Goal: Transaction & Acquisition: Purchase product/service

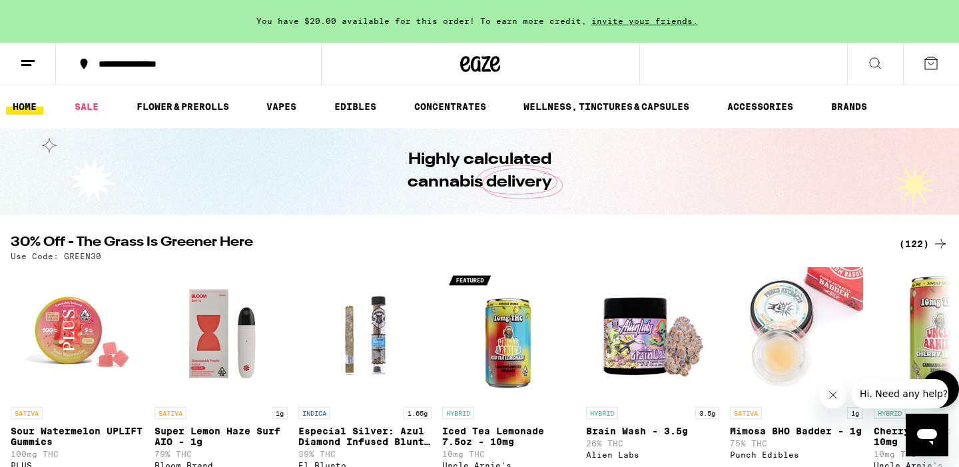
click at [919, 242] on div "(122)" at bounding box center [923, 244] width 49 height 16
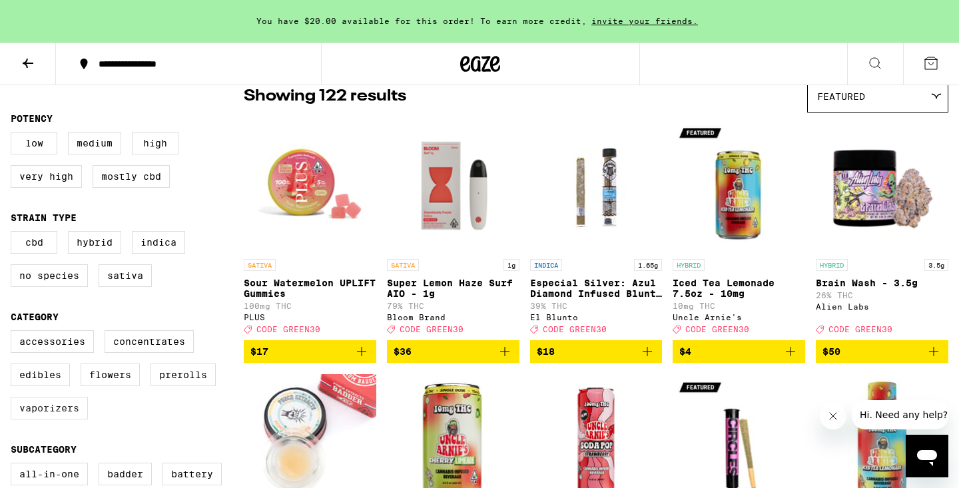
scroll to position [117, 0]
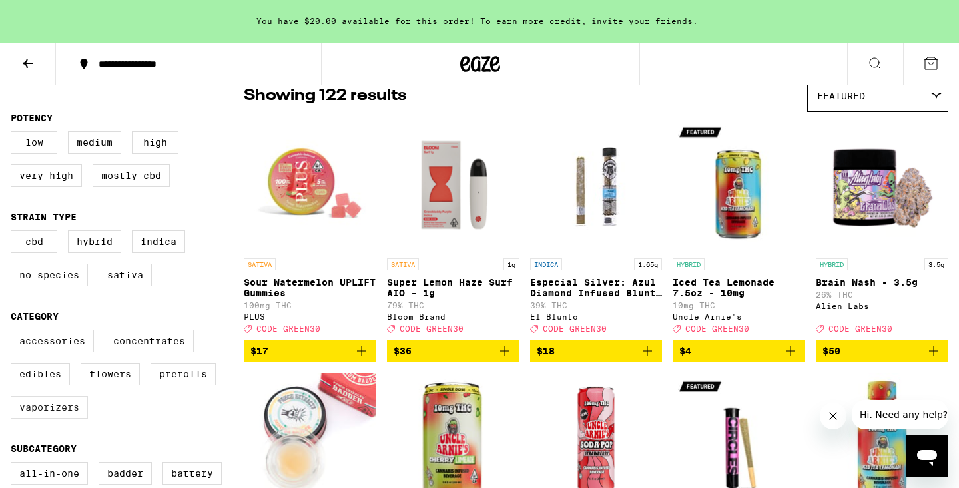
click at [59, 419] on label "Vaporizers" at bounding box center [49, 407] width 77 height 23
click at [14, 332] on input "Vaporizers" at bounding box center [13, 332] width 1 height 1
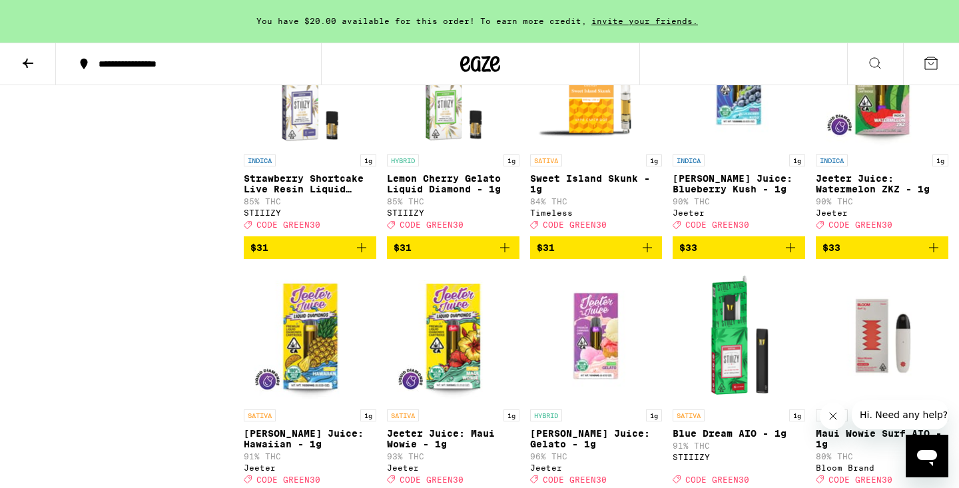
scroll to position [1493, 0]
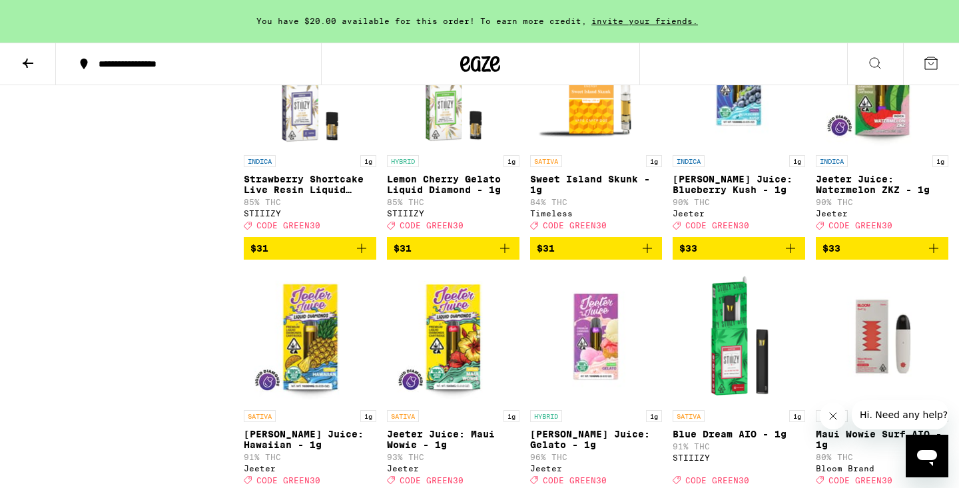
click at [776, 256] on span "$33" at bounding box center [738, 248] width 119 height 16
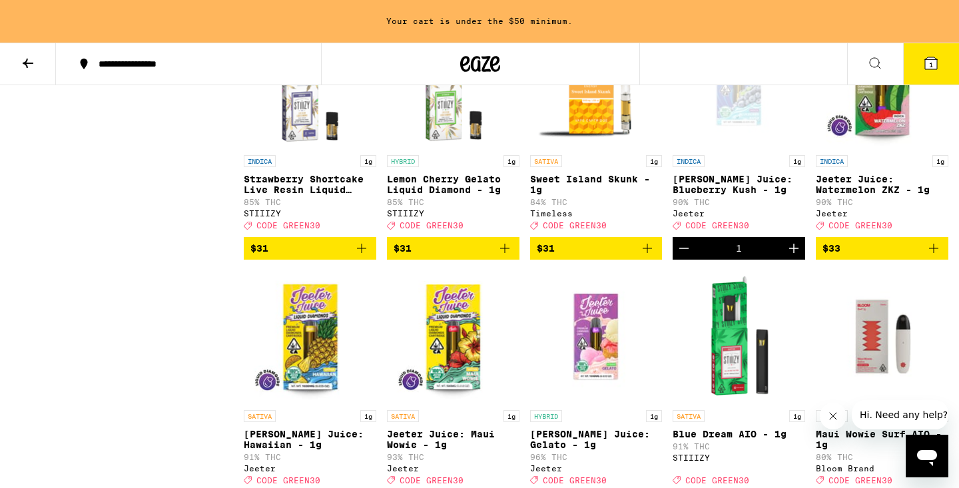
click at [921, 256] on span "$33" at bounding box center [882, 248] width 119 height 16
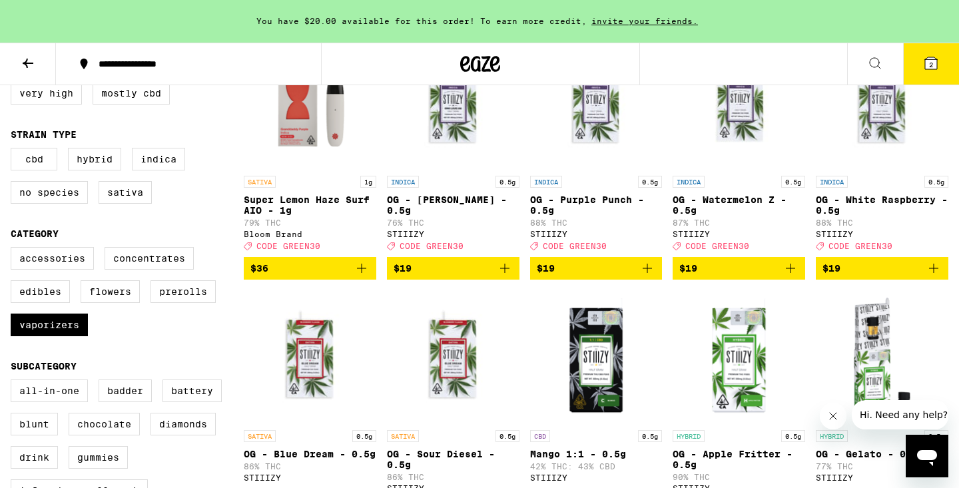
scroll to position [195, 0]
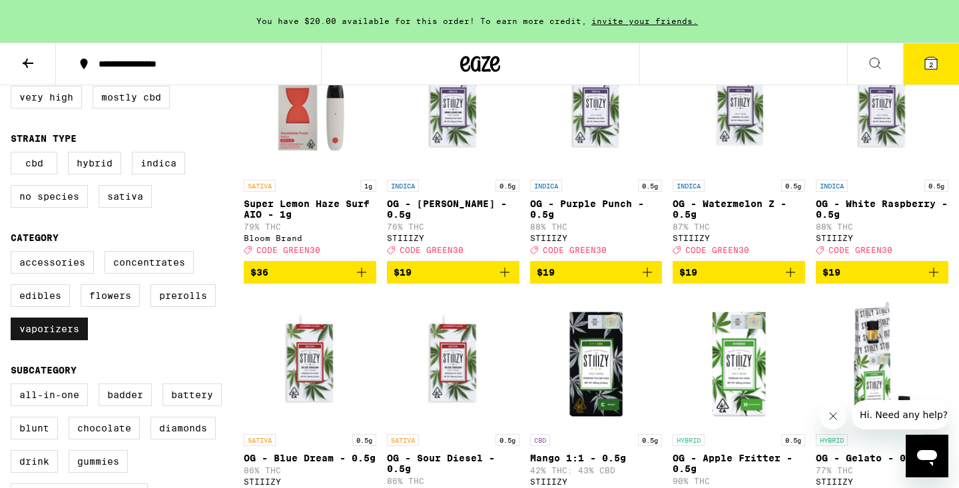
click at [57, 335] on label "Vaporizers" at bounding box center [49, 329] width 77 height 23
click at [14, 254] on input "Vaporizers" at bounding box center [13, 253] width 1 height 1
checkbox input "false"
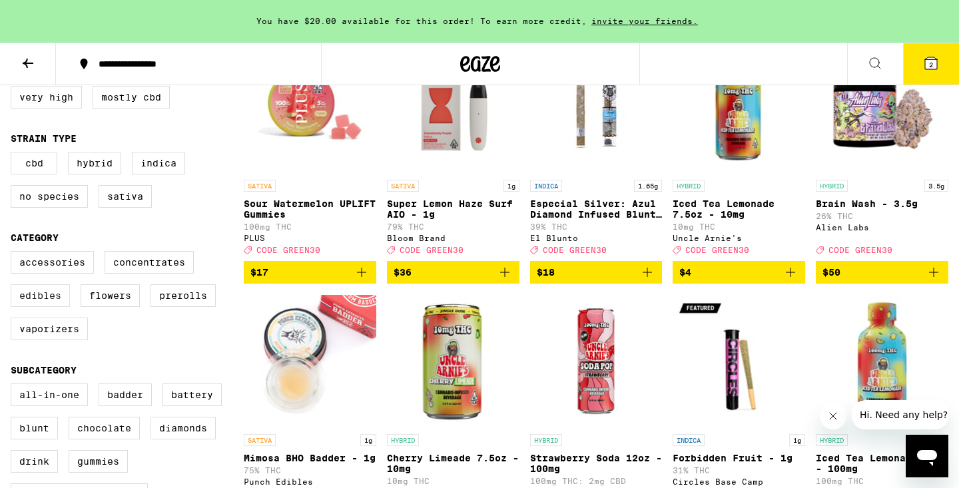
click at [53, 300] on label "Edibles" at bounding box center [40, 295] width 59 height 23
click at [14, 254] on input "Edibles" at bounding box center [13, 253] width 1 height 1
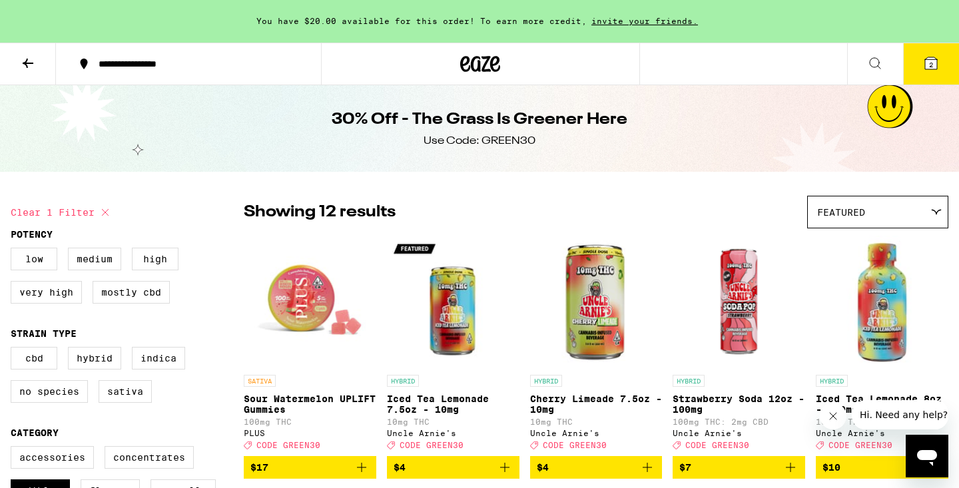
click at [942, 71] on button "2" at bounding box center [931, 63] width 56 height 41
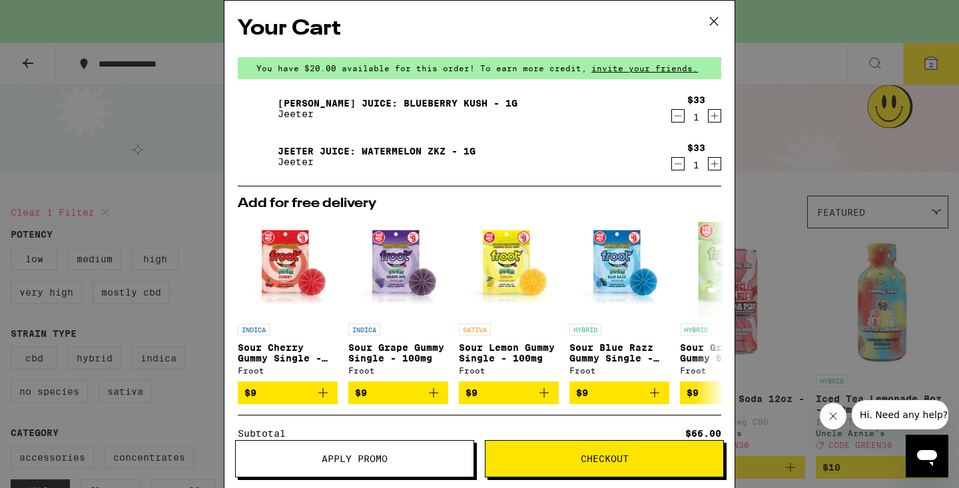
click at [716, 15] on icon at bounding box center [714, 21] width 20 height 20
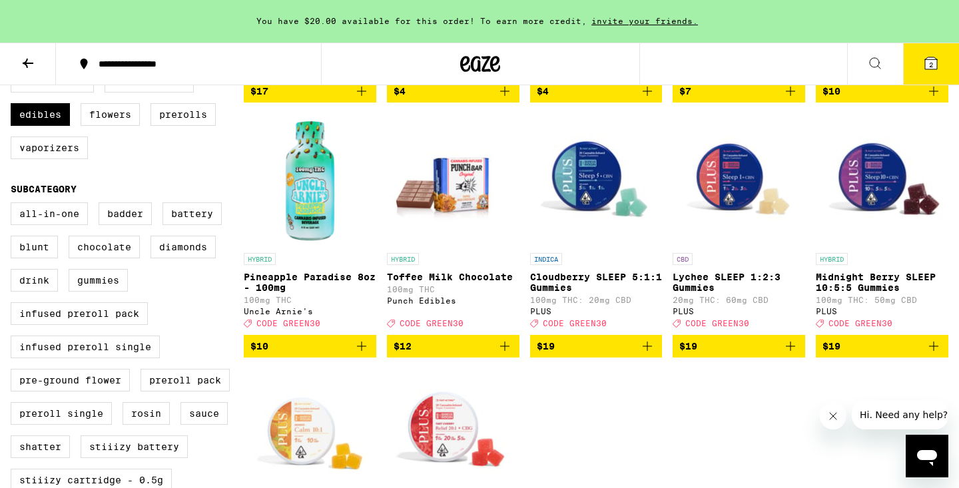
scroll to position [363, 0]
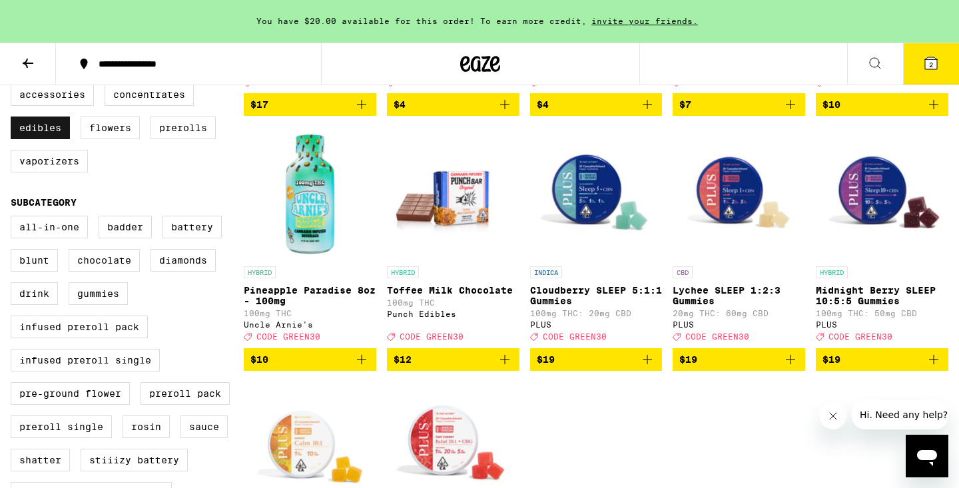
click at [55, 136] on label "Edibles" at bounding box center [40, 128] width 59 height 23
click at [14, 86] on input "Edibles" at bounding box center [13, 85] width 1 height 1
checkbox input "false"
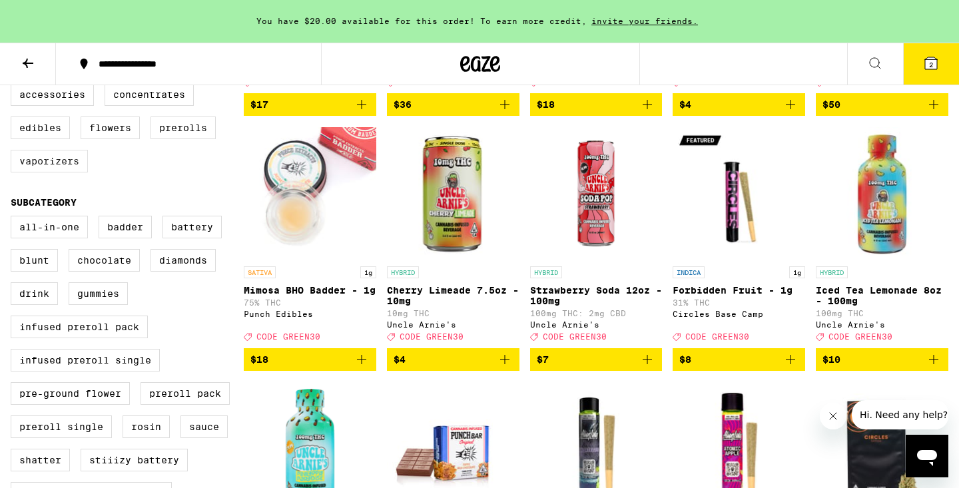
click at [57, 173] on label "Vaporizers" at bounding box center [49, 161] width 77 height 23
click at [14, 86] on input "Vaporizers" at bounding box center [13, 85] width 1 height 1
checkbox input "true"
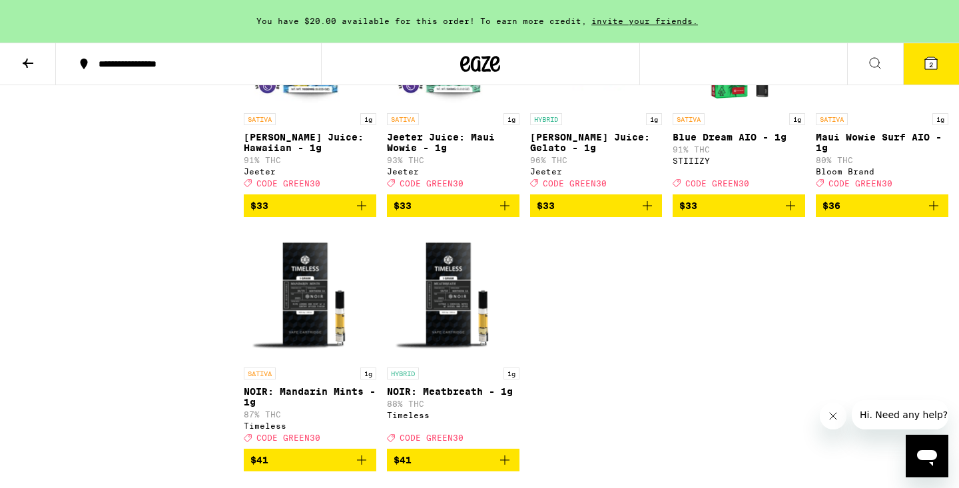
scroll to position [1791, 0]
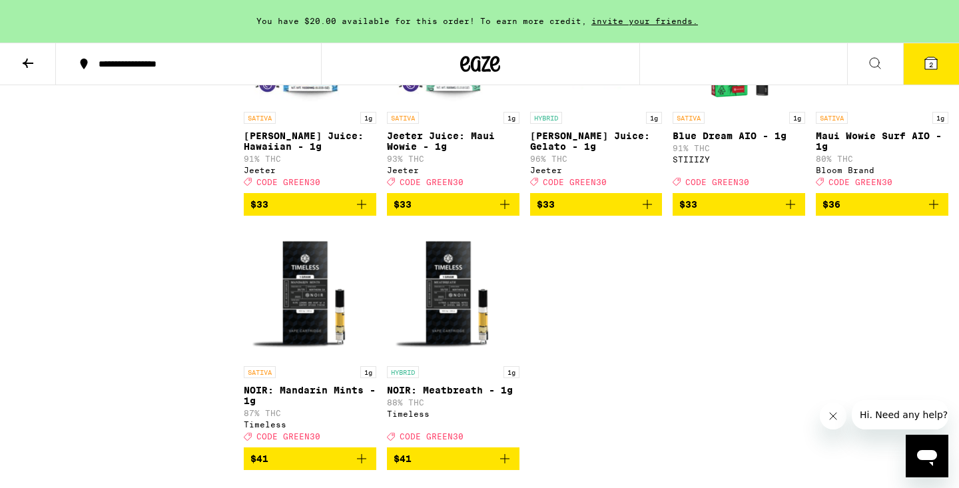
click at [329, 212] on span "$33" at bounding box center [309, 204] width 119 height 16
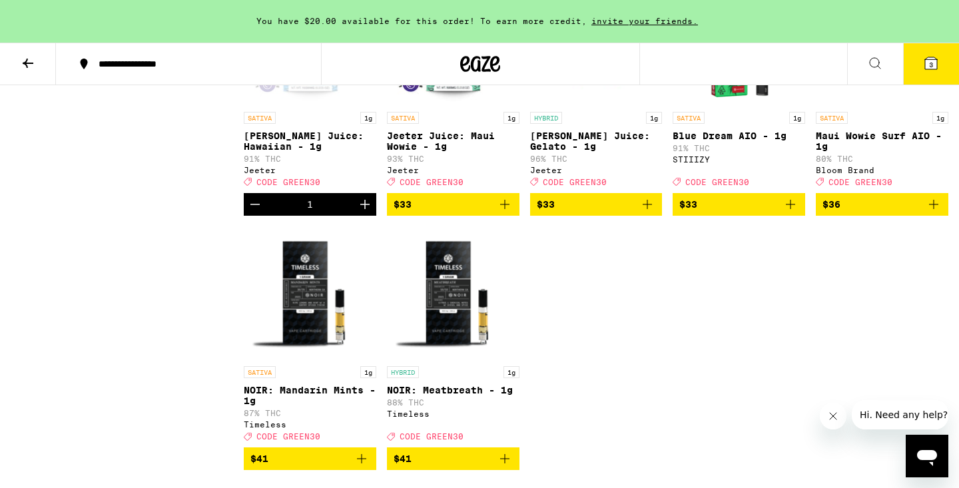
click at [931, 61] on span "3" at bounding box center [931, 65] width 4 height 8
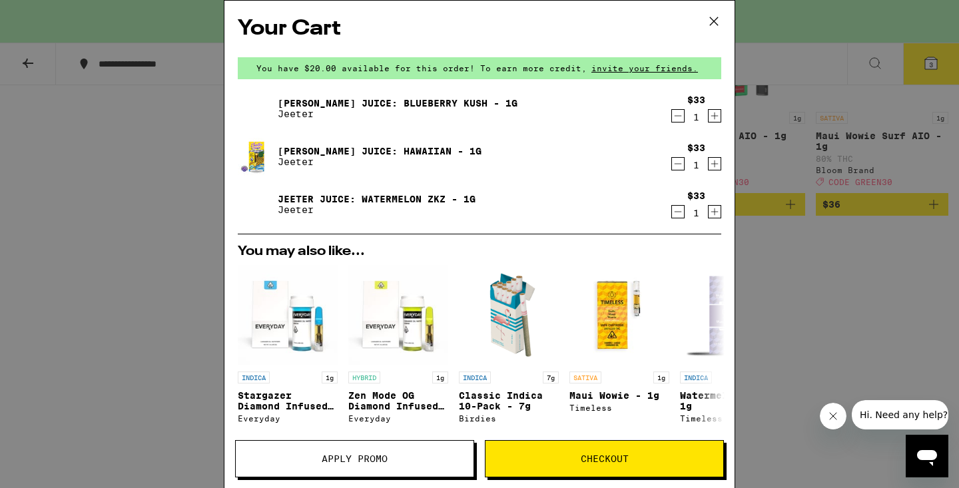
click at [349, 447] on button "Apply Promo" at bounding box center [354, 458] width 239 height 37
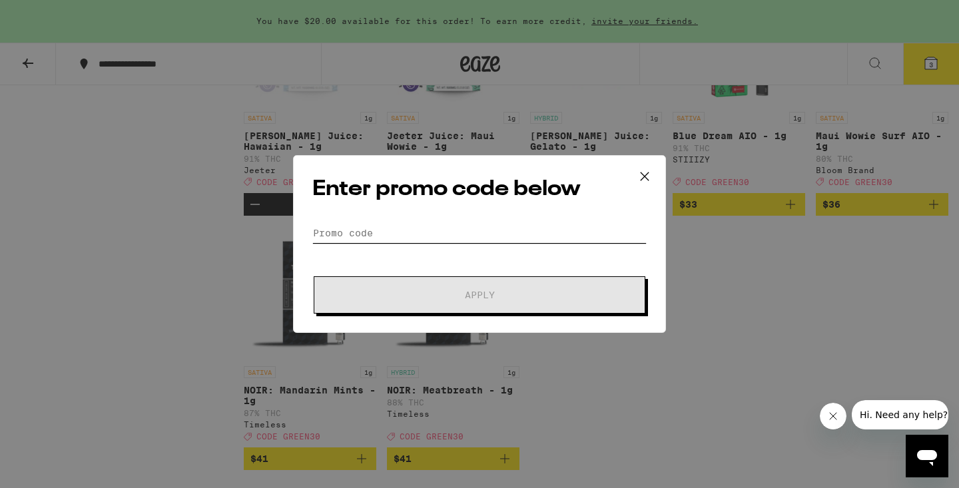
click at [470, 228] on input "Promo Code" at bounding box center [479, 233] width 334 height 20
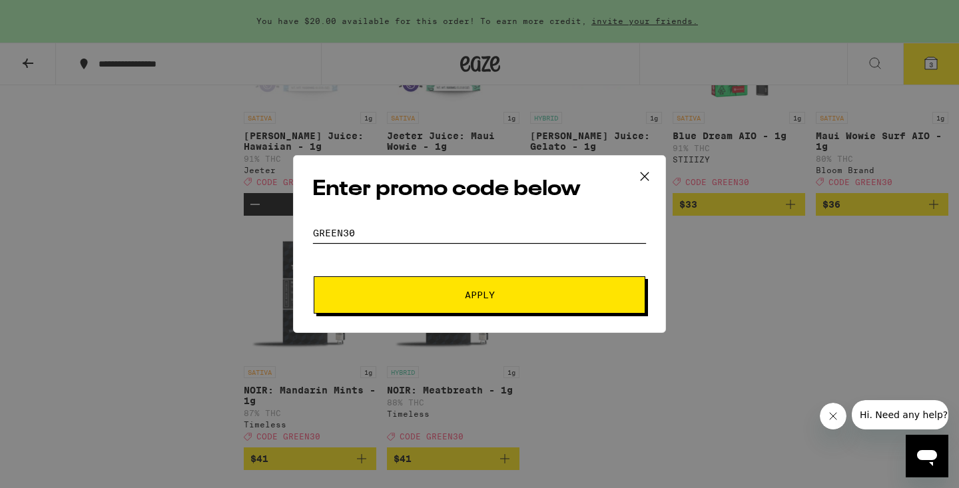
type input "green30"
click at [470, 278] on button "Apply" at bounding box center [480, 294] width 332 height 37
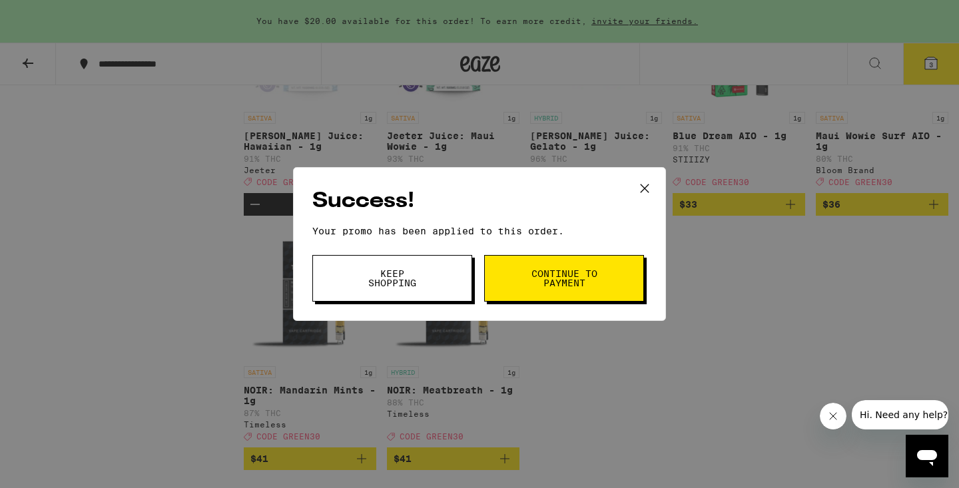
click at [515, 281] on button "Continue to payment" at bounding box center [564, 278] width 160 height 47
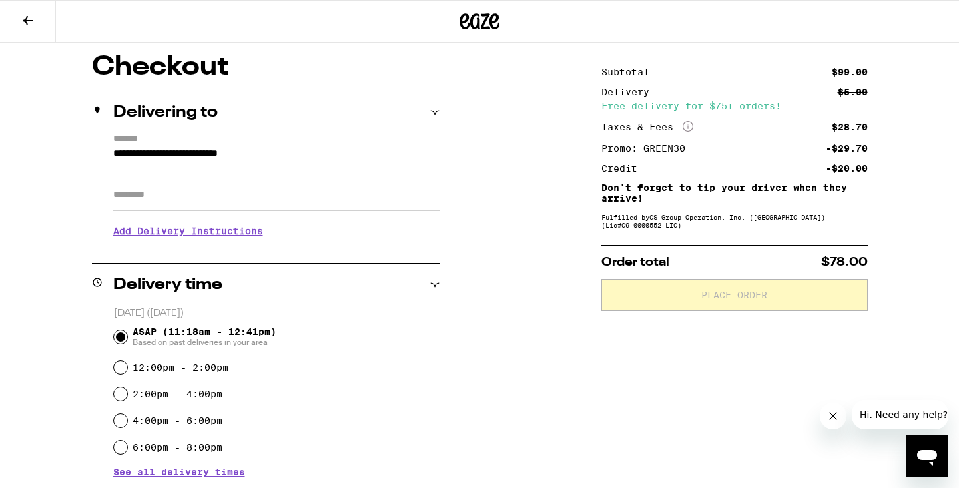
scroll to position [108, 0]
click at [121, 448] on input "6:00pm - 8:00pm" at bounding box center [120, 446] width 13 height 13
radio input "true"
click at [241, 231] on h3 "Add Delivery Instructions" at bounding box center [276, 230] width 326 height 31
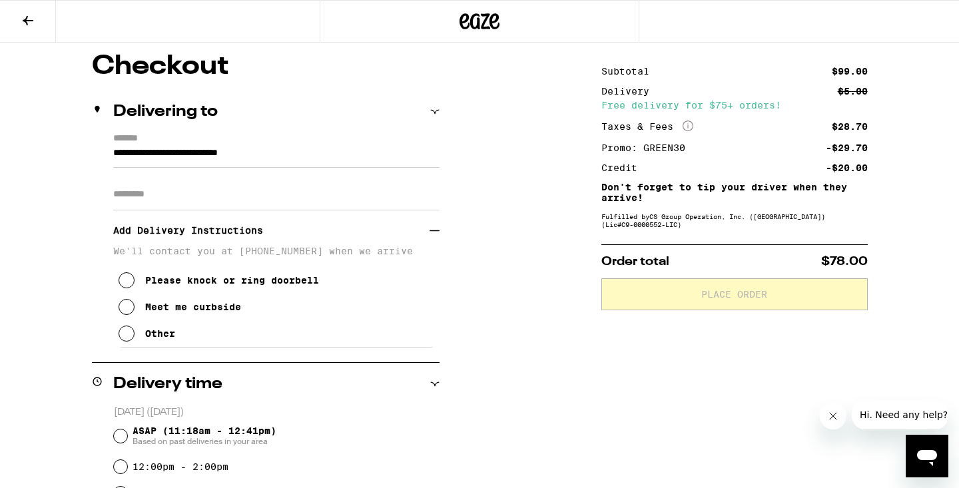
click at [127, 334] on icon at bounding box center [127, 334] width 16 height 16
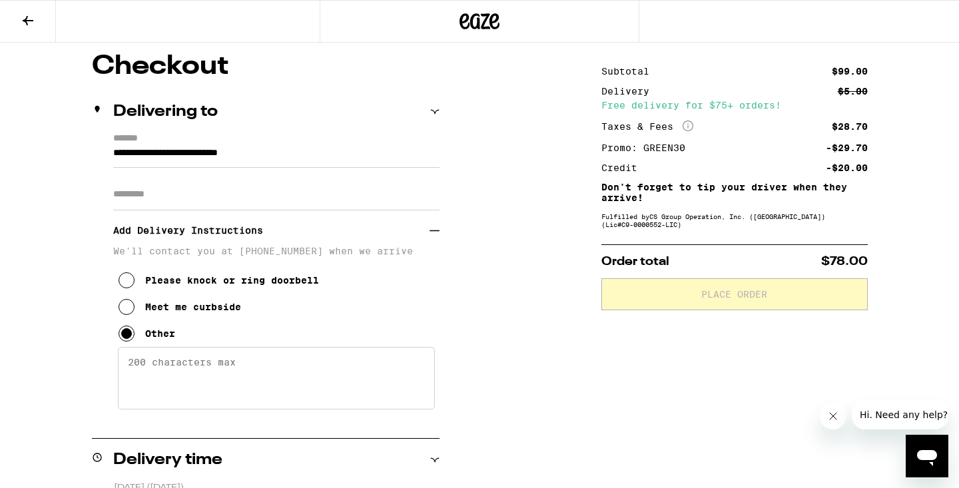
click at [129, 366] on textarea "Enter any other delivery instructions you want driver to know" at bounding box center [276, 378] width 317 height 63
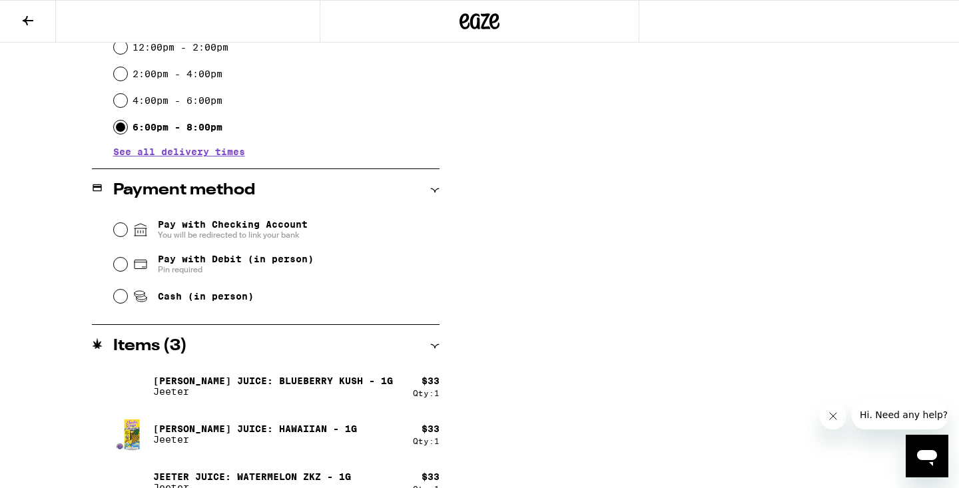
scroll to position [607, 0]
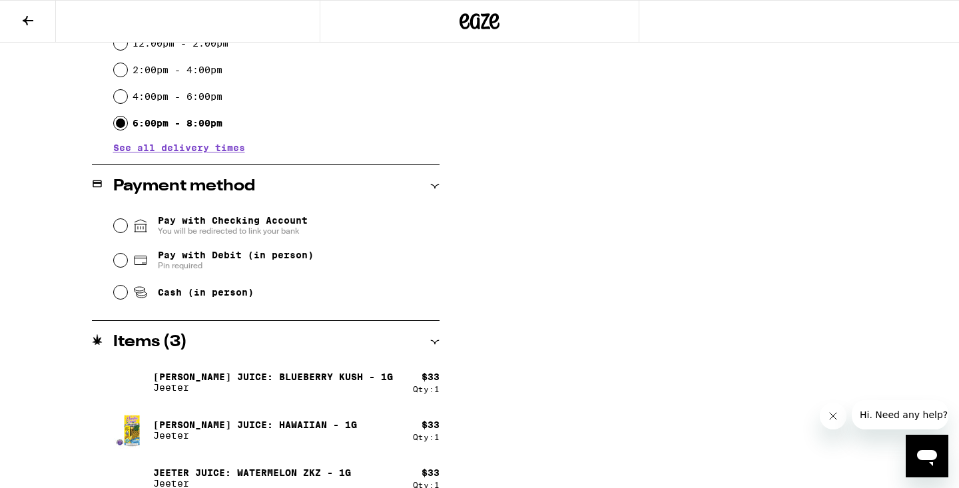
type textarea "actual address: [STREET_ADDRESS]"
click at [118, 260] on input "Pay with Debit (in person) Pin required" at bounding box center [120, 260] width 13 height 13
radio input "true"
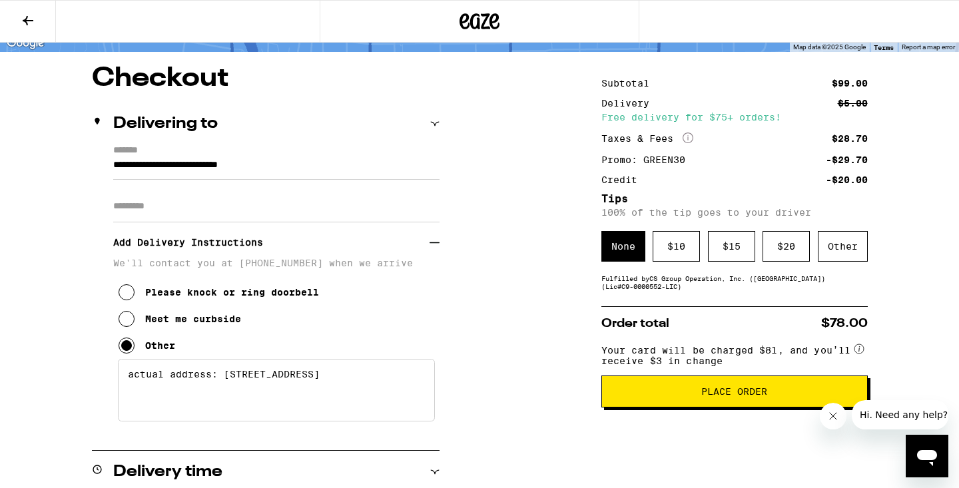
scroll to position [95, 0]
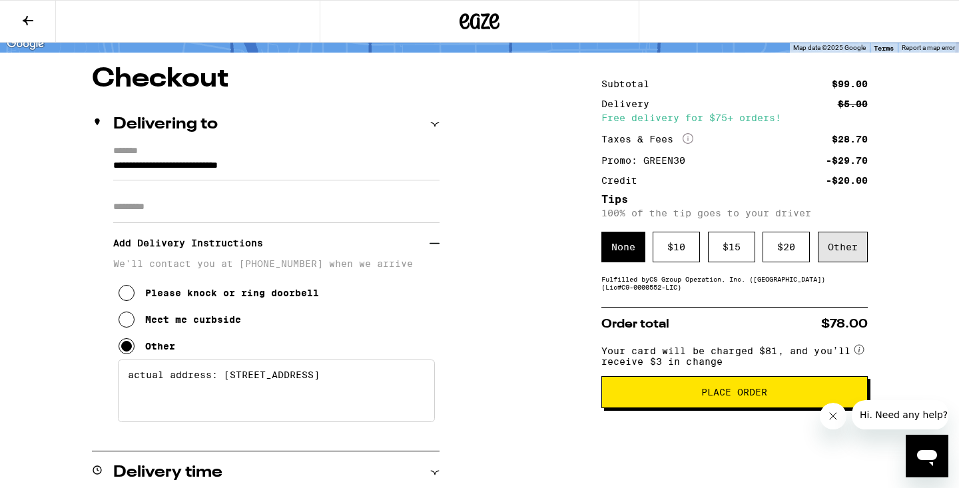
click at [860, 249] on div "Other" at bounding box center [843, 247] width 50 height 31
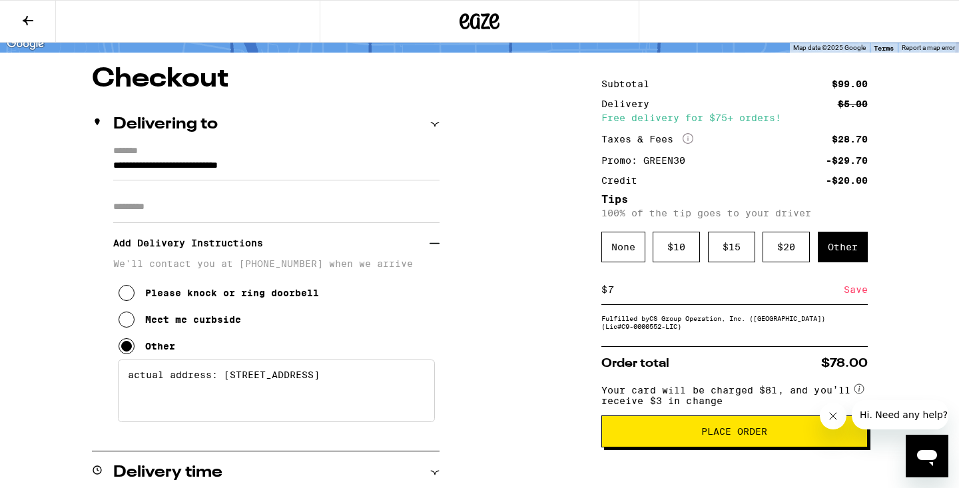
type input "7"
click at [855, 293] on div "Save" at bounding box center [856, 289] width 24 height 29
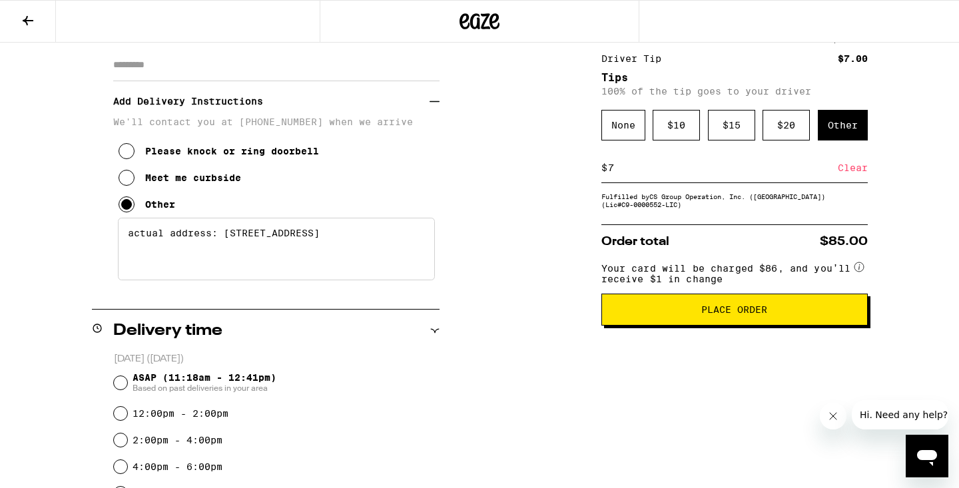
scroll to position [238, 0]
click at [757, 314] on span "Place Order" at bounding box center [734, 308] width 66 height 9
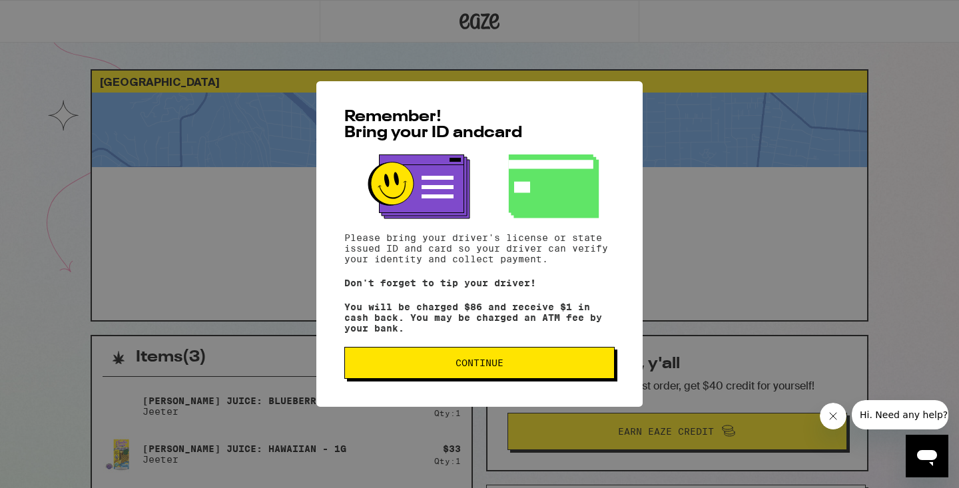
click at [551, 364] on span "Continue" at bounding box center [480, 362] width 248 height 9
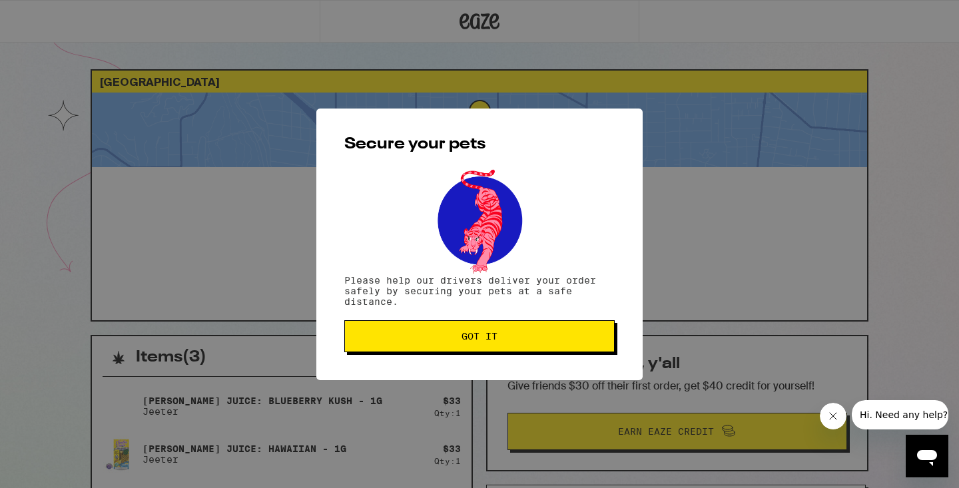
click at [556, 344] on button "Got it" at bounding box center [479, 336] width 270 height 32
